Goal: Task Accomplishment & Management: Use online tool/utility

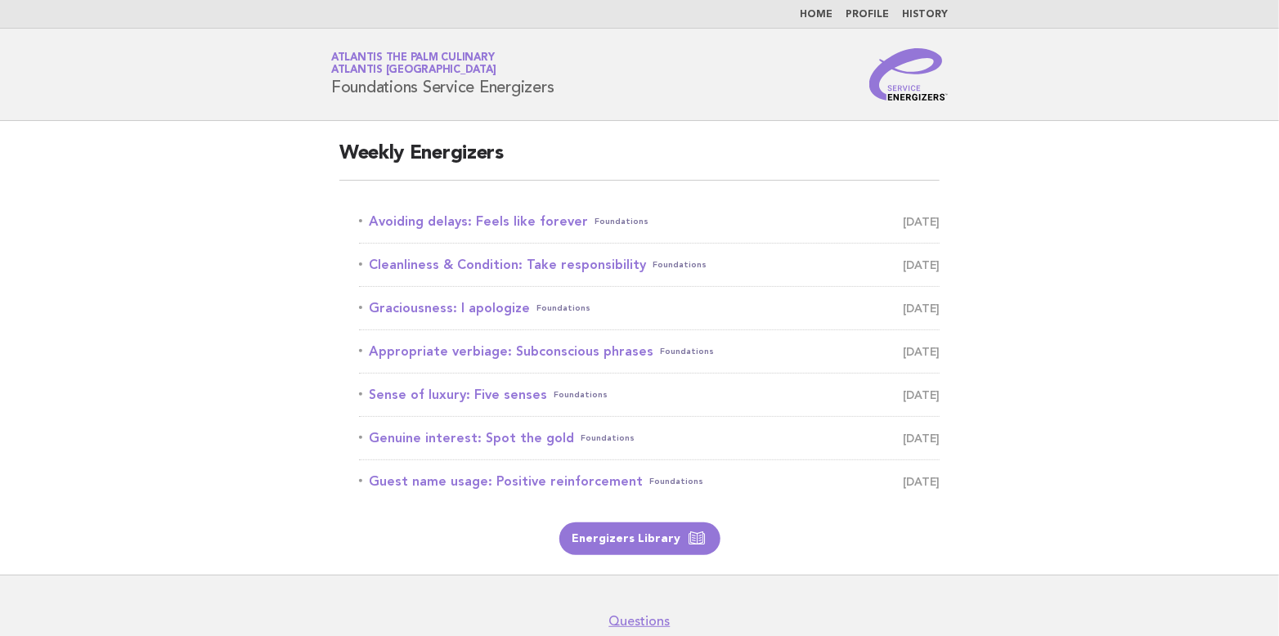
click at [501, 223] on link "Avoiding delays: Feels like forever Foundations [DATE]" at bounding box center [649, 221] width 581 height 23
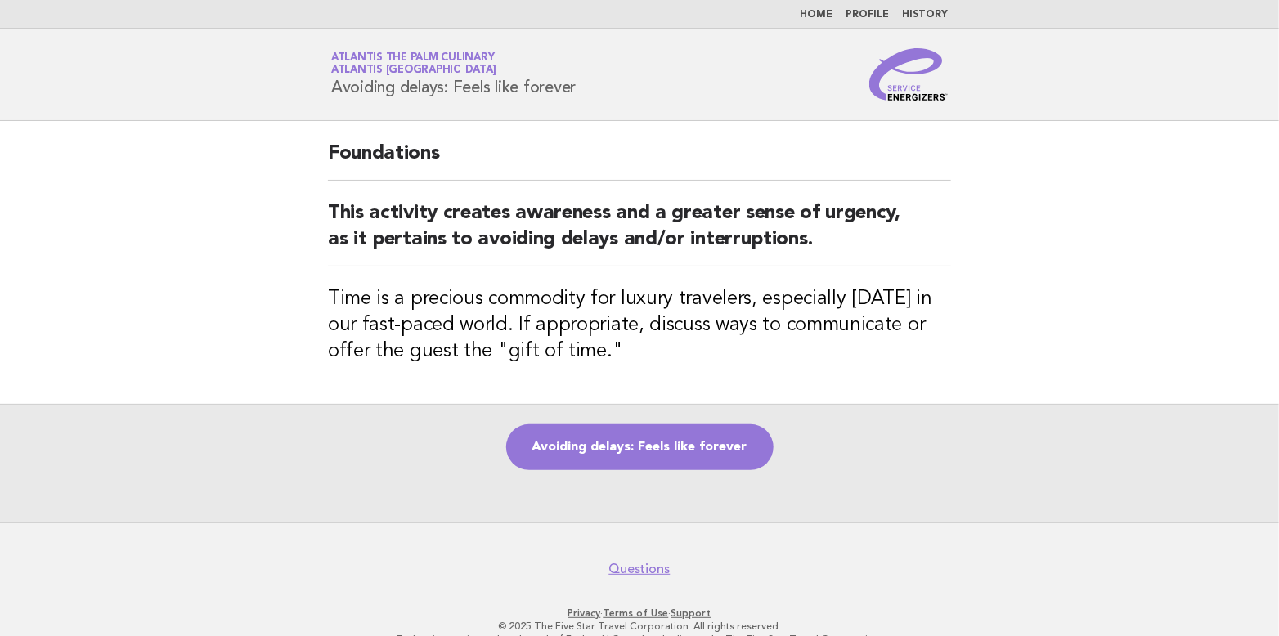
drag, startPoint x: 330, startPoint y: 86, endPoint x: 593, endPoint y: 106, distance: 263.4
click at [593, 106] on header "Service Energizers Atlantis The Palm Culinary Atlantis [GEOGRAPHIC_DATA] Avoidi…" at bounding box center [639, 75] width 1279 height 92
copy h1 "Avoiding delays: Feels like forever"
click at [663, 440] on link "Avoiding delays: Feels like forever" at bounding box center [640, 448] width 268 height 46
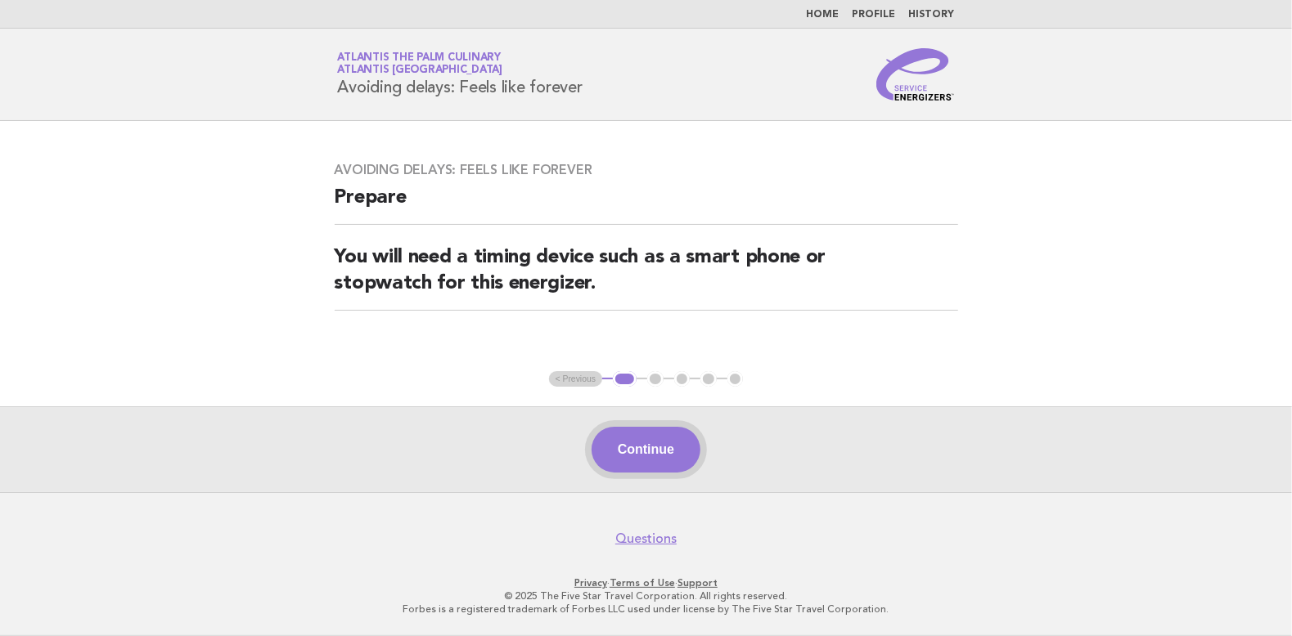
click at [654, 445] on button "Continue" at bounding box center [645, 450] width 109 height 46
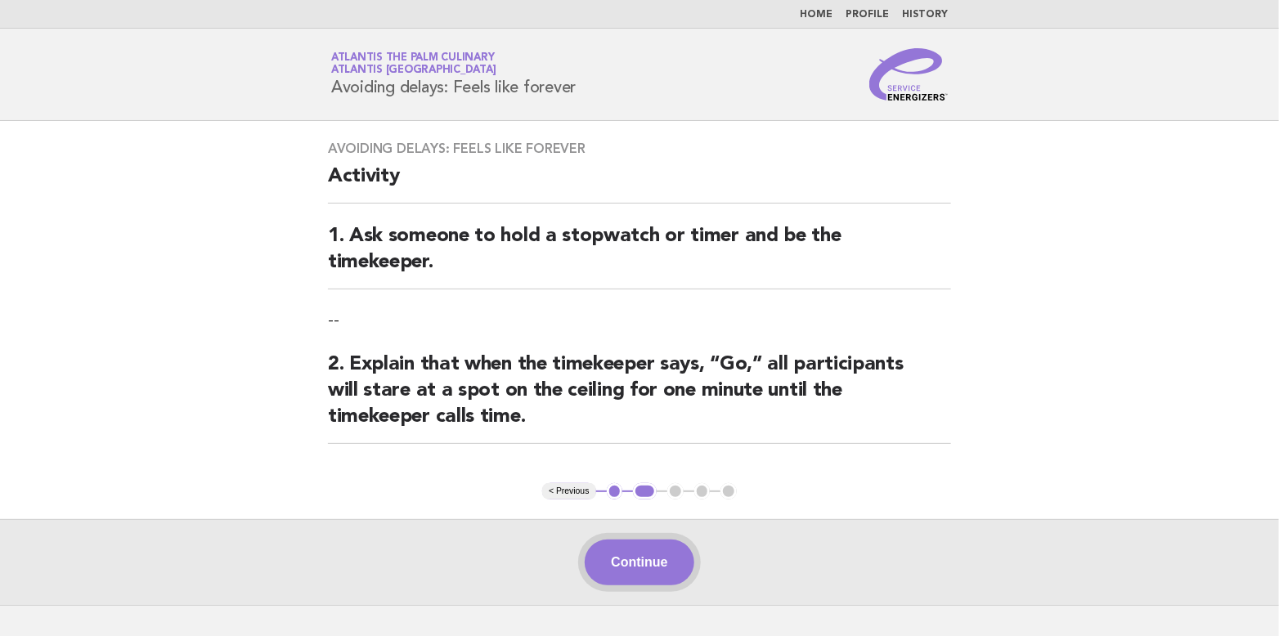
click at [630, 557] on button "Continue" at bounding box center [639, 563] width 109 height 46
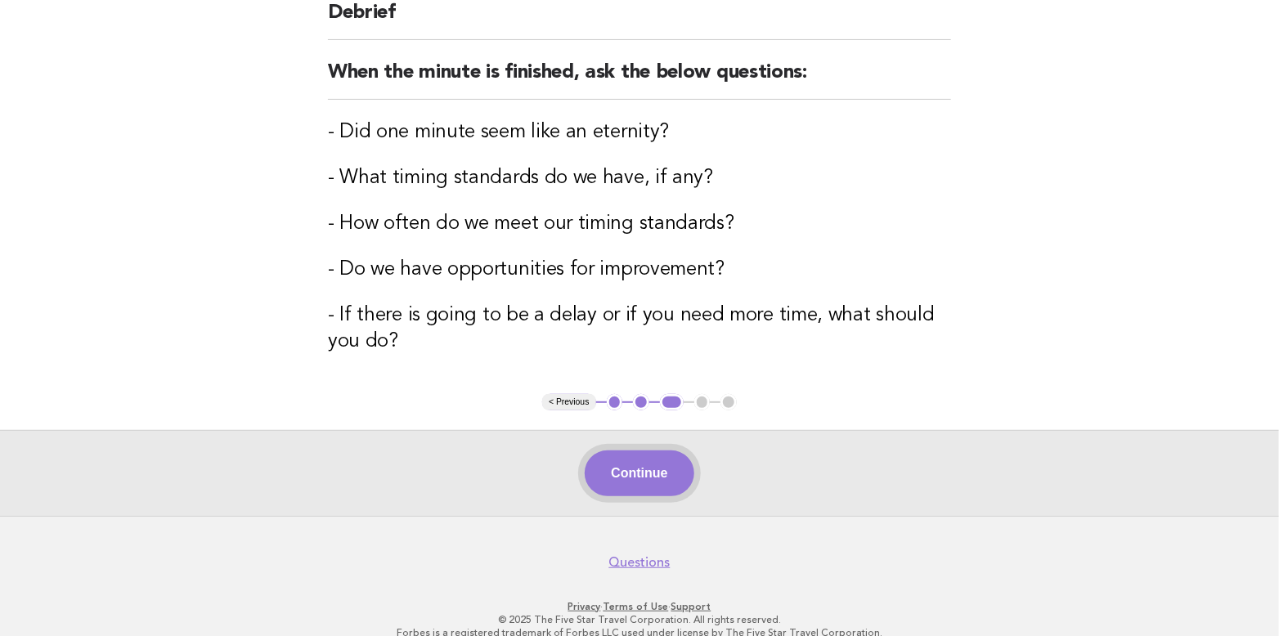
click at [627, 468] on button "Continue" at bounding box center [639, 474] width 109 height 46
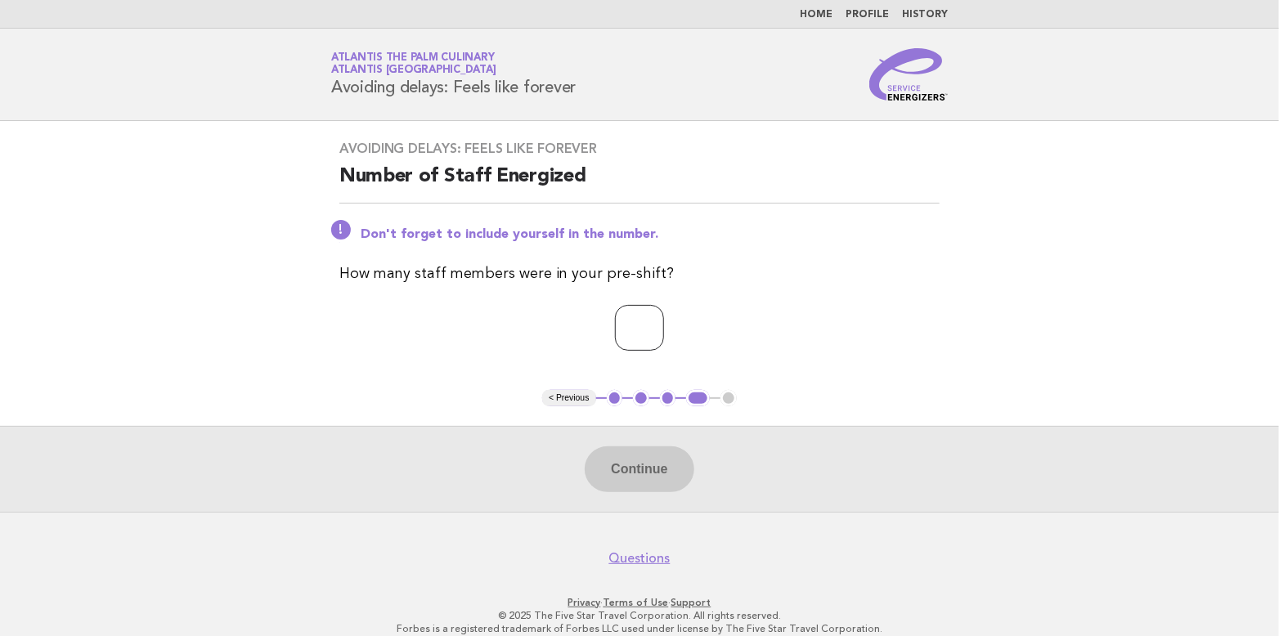
click at [664, 321] on input "*" at bounding box center [639, 328] width 49 height 46
type input "*"
click at [664, 321] on input "*" at bounding box center [639, 328] width 49 height 46
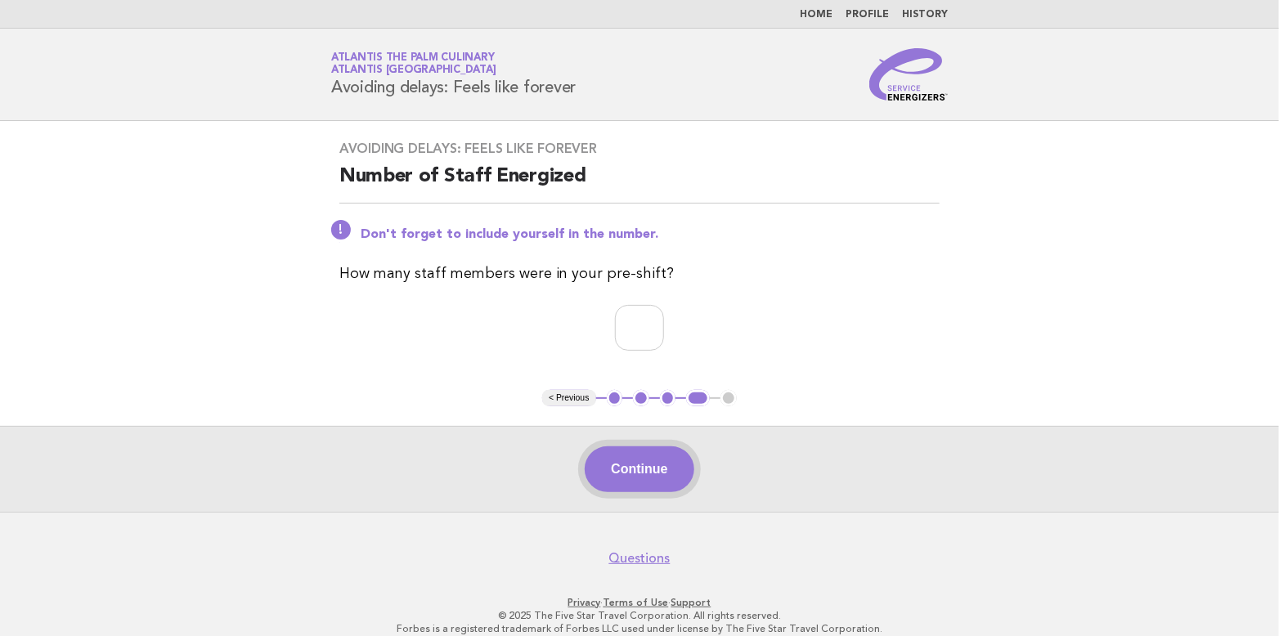
click at [634, 463] on button "Continue" at bounding box center [639, 470] width 109 height 46
